Goal: Navigation & Orientation: Understand site structure

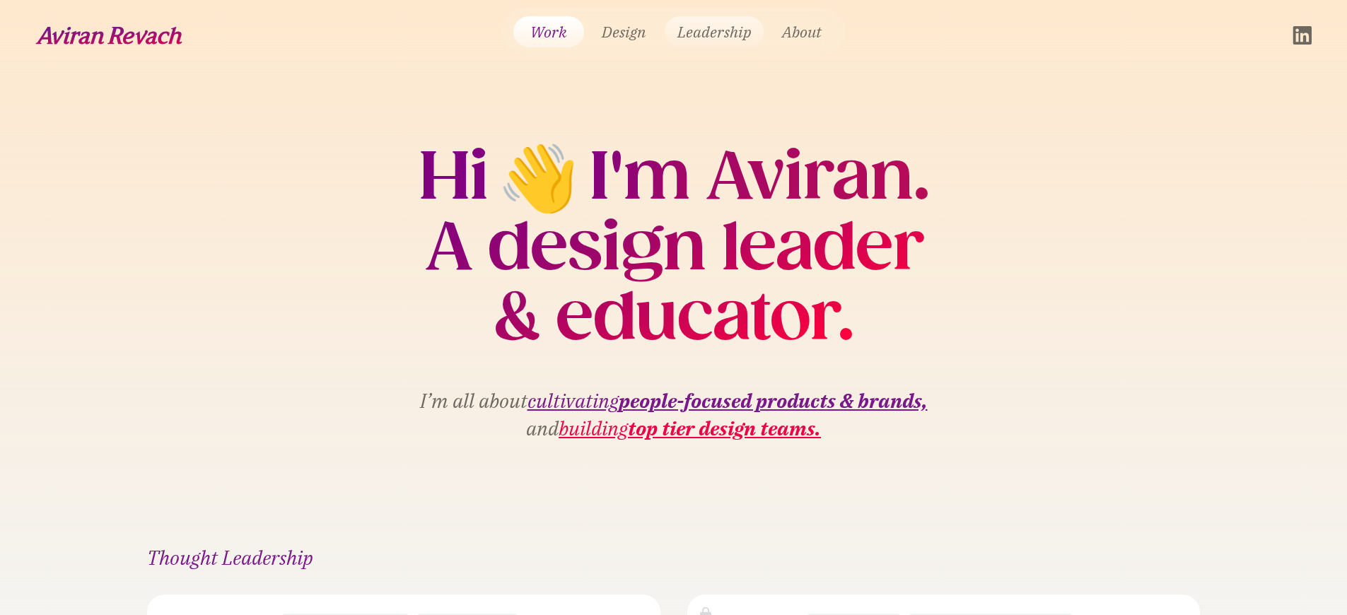
click at [699, 28] on link "Leadership" at bounding box center [714, 31] width 99 height 31
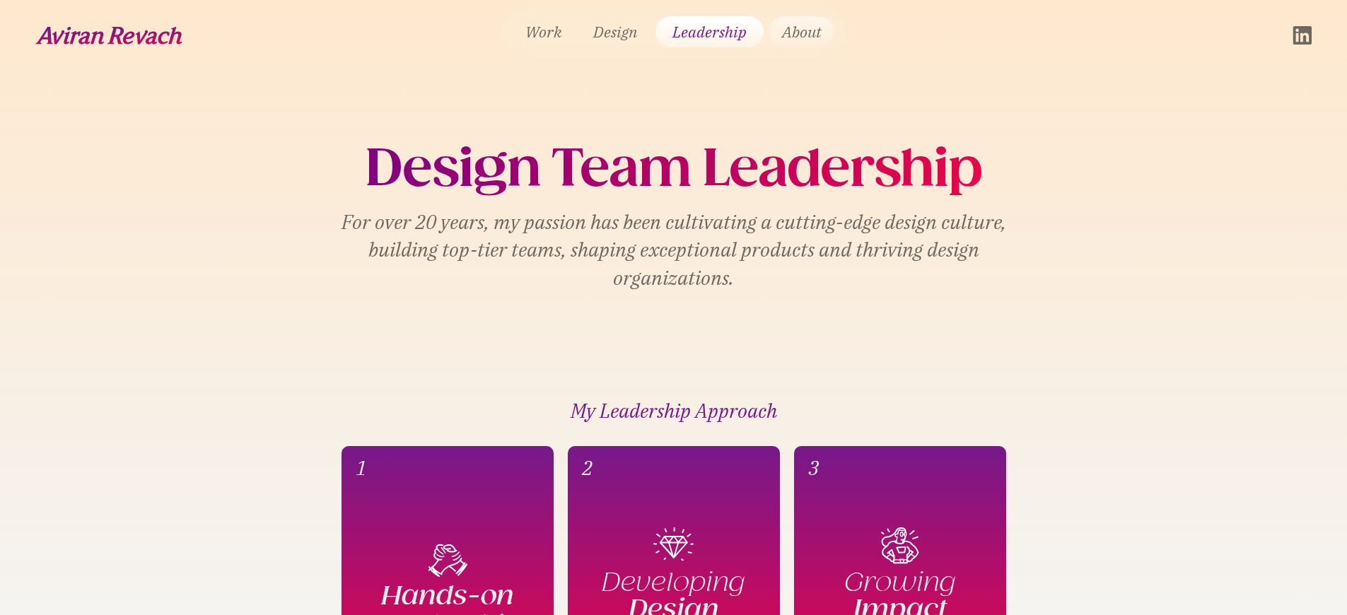
click at [804, 32] on link "About" at bounding box center [801, 31] width 64 height 31
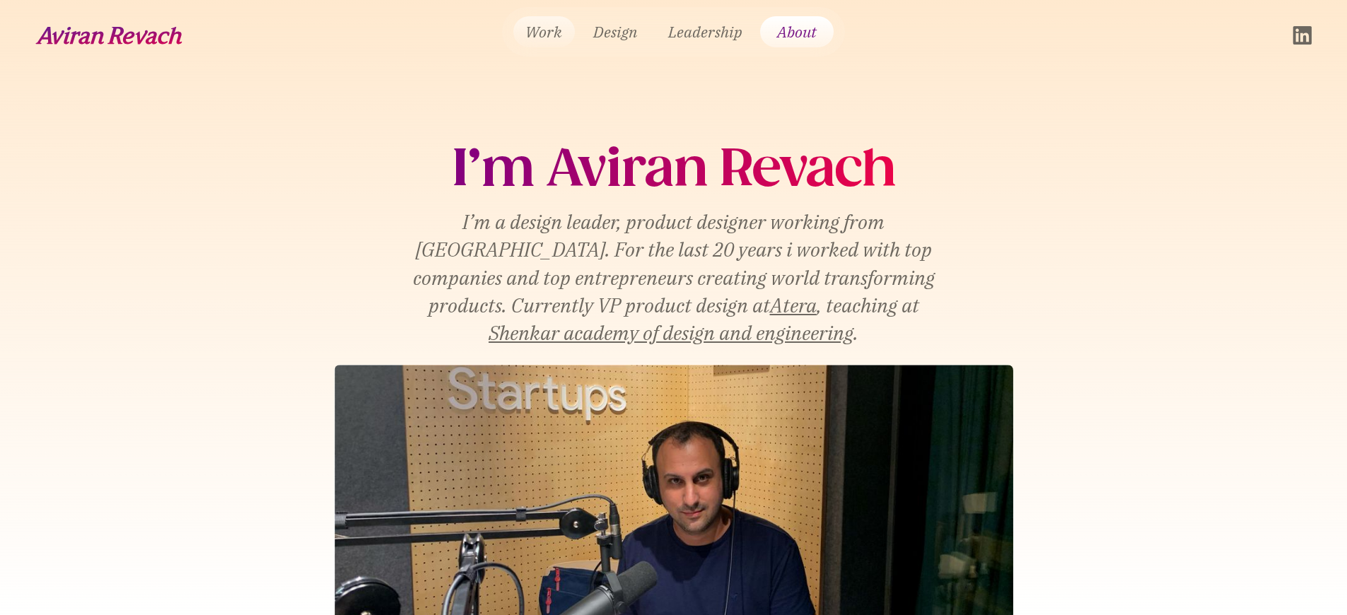
click at [552, 32] on link "Work" at bounding box center [544, 31] width 62 height 31
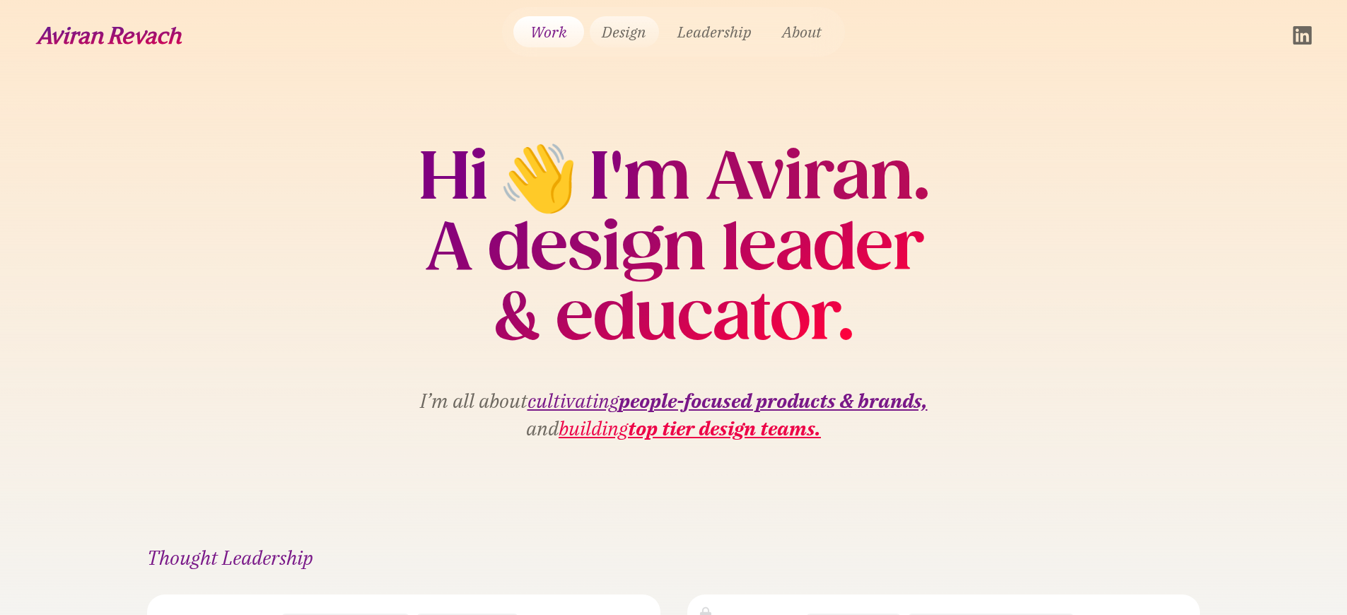
click at [646, 40] on link "Design" at bounding box center [624, 31] width 69 height 31
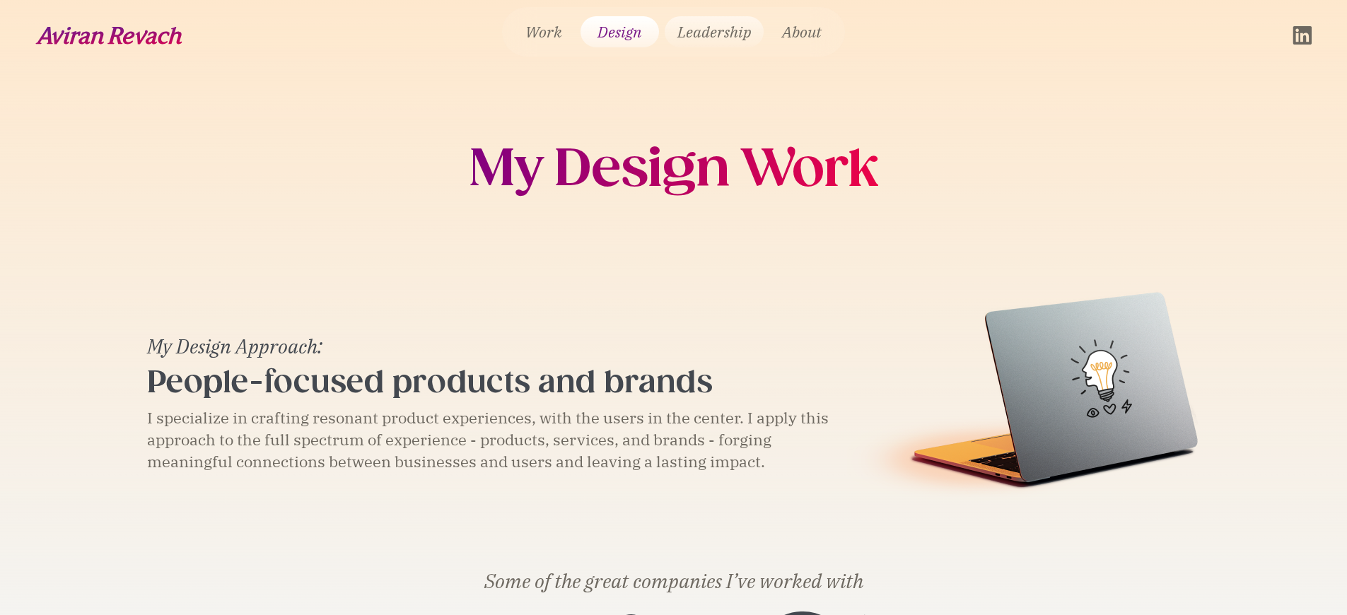
click at [728, 44] on link "Leadership" at bounding box center [714, 31] width 99 height 31
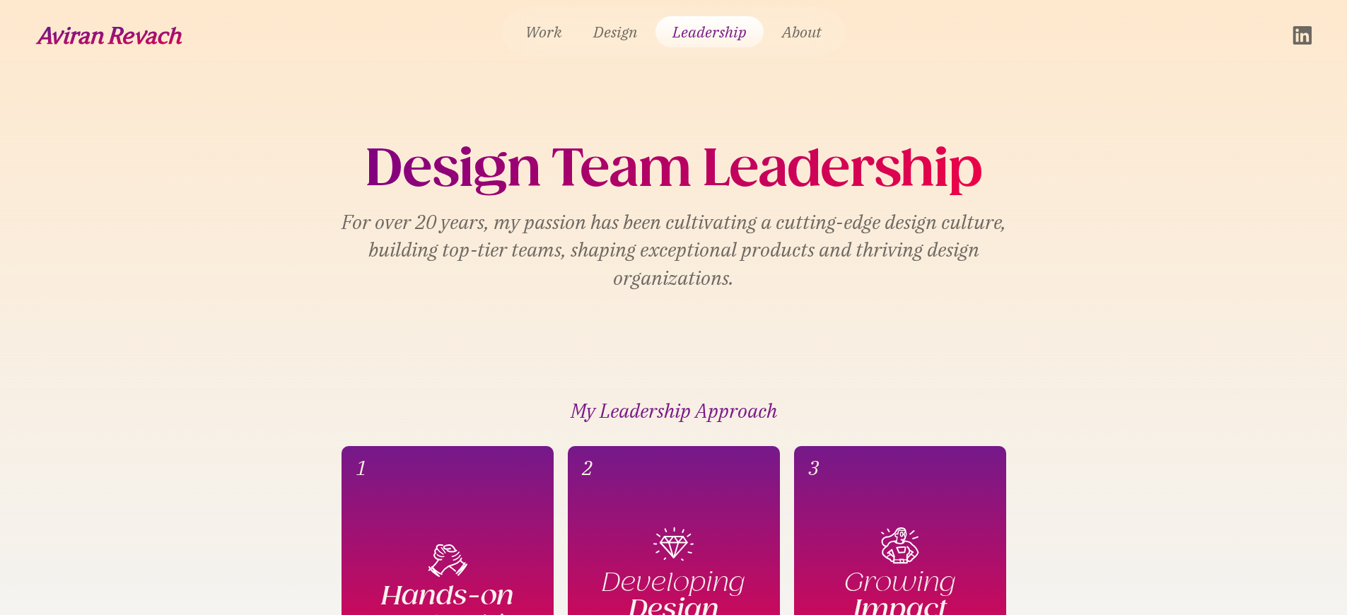
click at [816, 33] on link "About" at bounding box center [801, 31] width 64 height 31
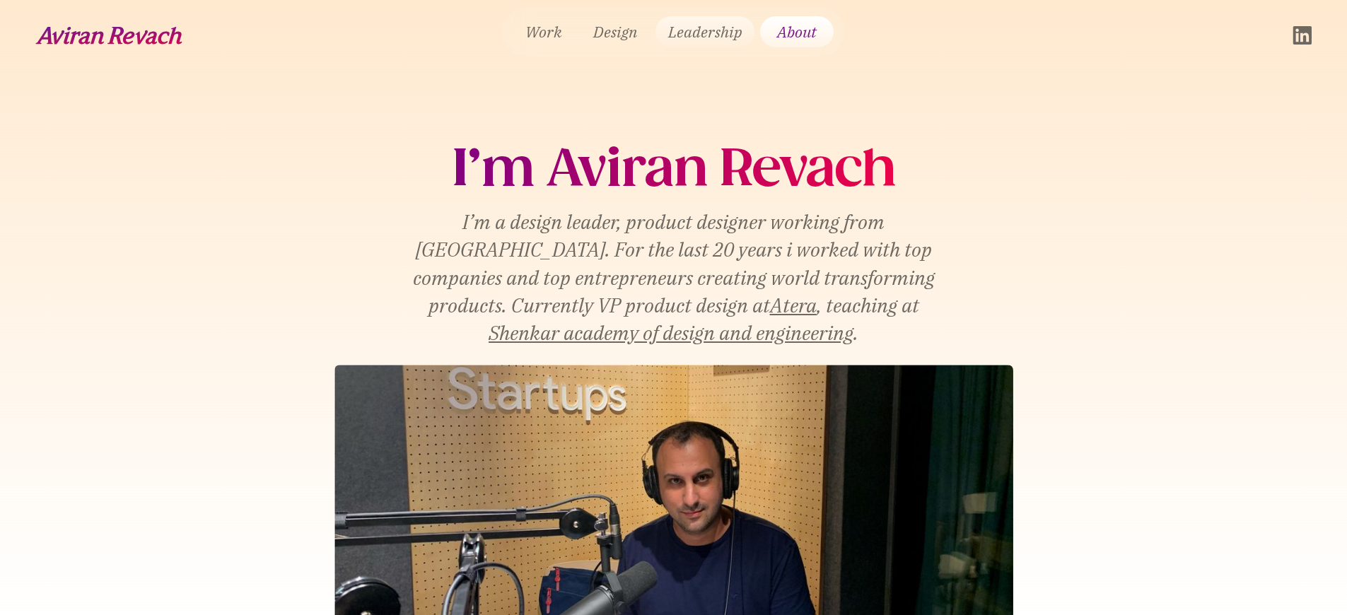
click at [718, 33] on link "Leadership" at bounding box center [705, 31] width 99 height 31
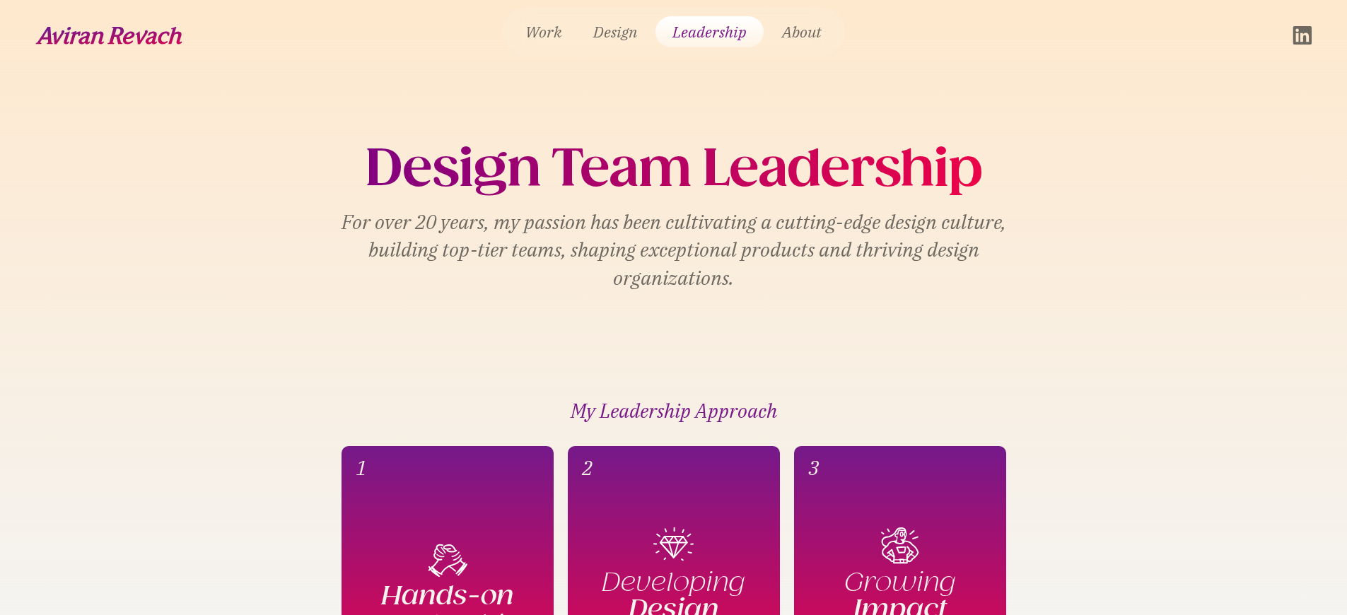
click at [629, 33] on link "Design" at bounding box center [615, 31] width 69 height 31
